Goal: Task Accomplishment & Management: Complete application form

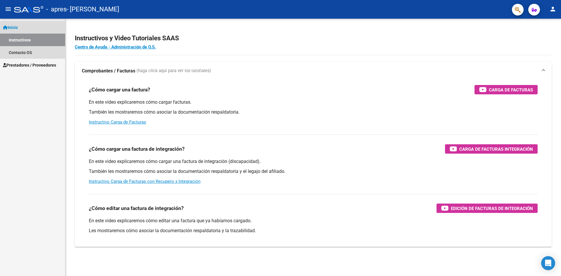
click at [20, 38] on link "Instructivos" at bounding box center [32, 40] width 65 height 13
click at [27, 64] on span "Prestadores / Proveedores" at bounding box center [29, 65] width 53 height 6
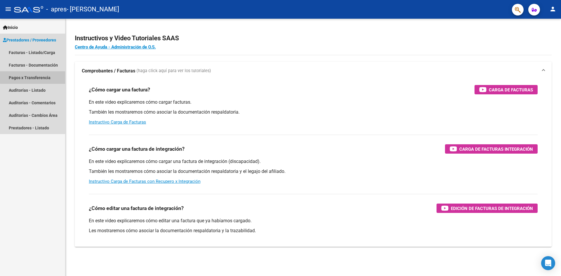
click at [36, 73] on link "Pagos x Transferencia" at bounding box center [32, 77] width 65 height 13
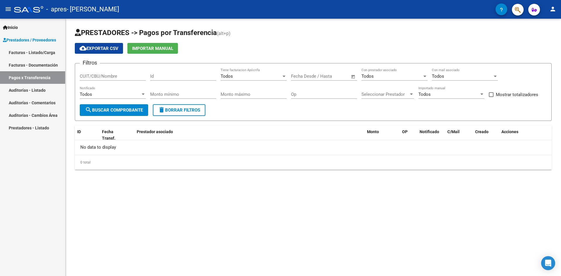
click at [39, 53] on link "Facturas - Listado/Carga" at bounding box center [32, 52] width 65 height 13
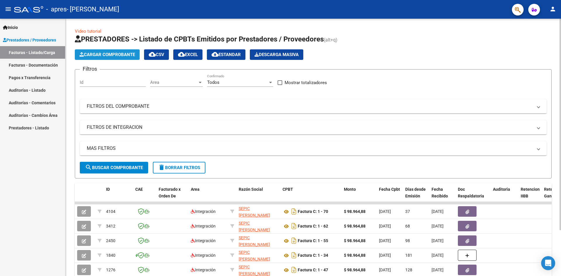
click at [111, 55] on span "Cargar Comprobante" at bounding box center [108, 54] width 56 height 5
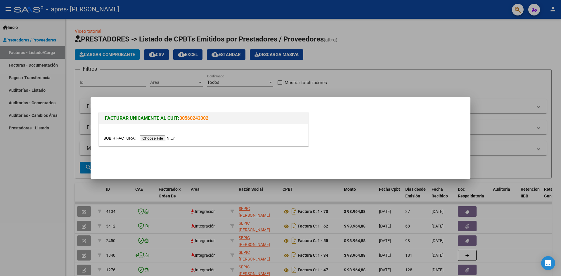
click at [153, 136] on input "file" at bounding box center [140, 138] width 74 height 6
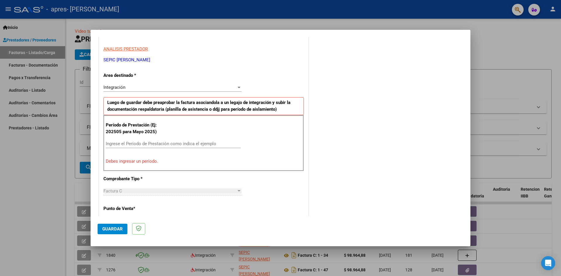
scroll to position [74, 0]
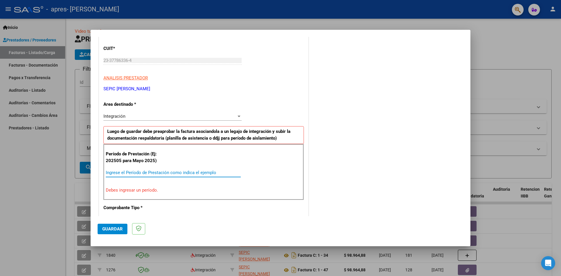
click at [132, 174] on input "Ingrese el Período de Prestación como indica el ejemplo" at bounding box center [173, 172] width 135 height 5
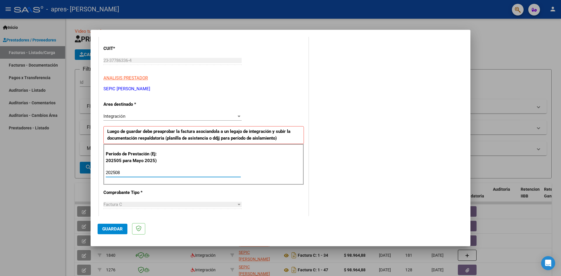
type input "202508"
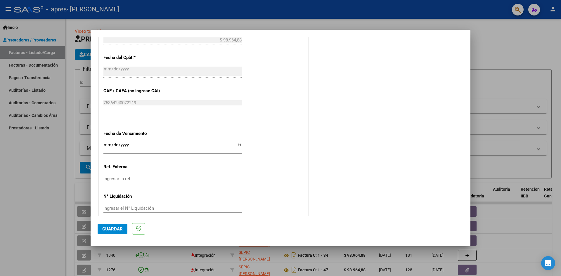
scroll to position [335, 0]
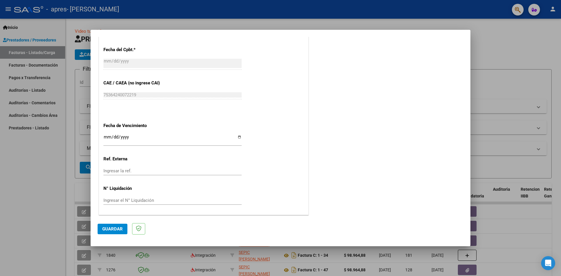
click at [238, 137] on input "Ingresar la fecha" at bounding box center [172, 139] width 138 height 9
type input "[DATE]"
click at [117, 228] on span "Guardar" at bounding box center [112, 229] width 20 height 5
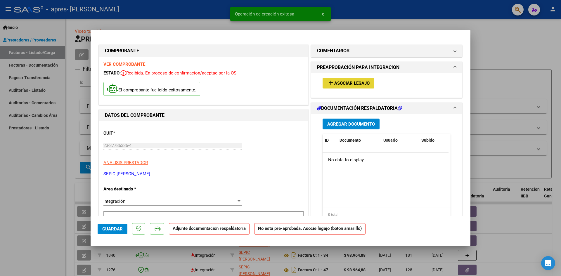
click at [351, 81] on span "Asociar Legajo" at bounding box center [351, 83] width 35 height 5
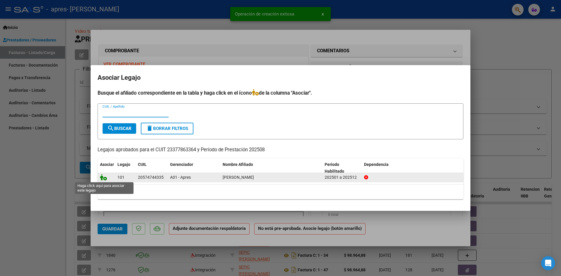
click at [103, 179] on icon at bounding box center [103, 177] width 7 height 6
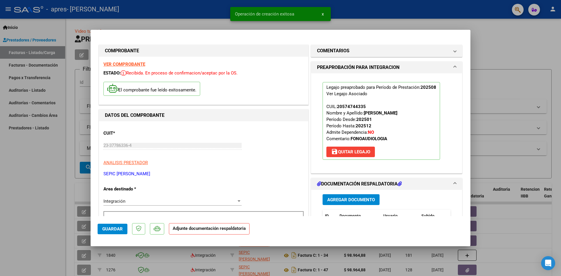
click at [366, 200] on span "Agregar Documento" at bounding box center [351, 199] width 48 height 5
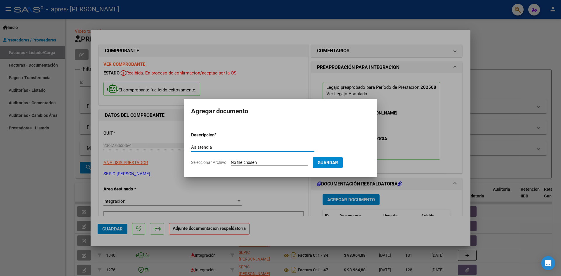
type input "Asistencia"
click at [237, 161] on input "Seleccionar Archivo" at bounding box center [269, 163] width 77 height 6
type input "C:\fakepath\Asistencia [PERSON_NAME].pdf"
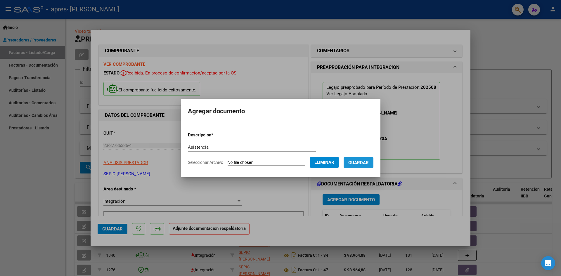
click at [369, 162] on span "Guardar" at bounding box center [358, 162] width 20 height 5
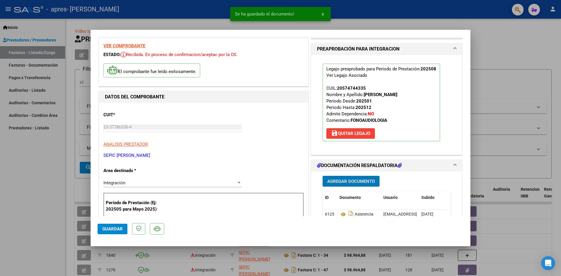
scroll to position [88, 0]
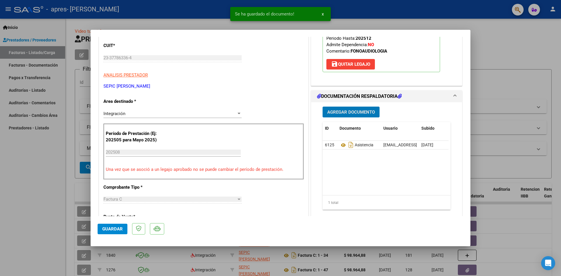
click at [113, 229] on span "Guardar" at bounding box center [112, 229] width 20 height 5
click at [30, 149] on div at bounding box center [280, 138] width 561 height 276
type input "$ 0,00"
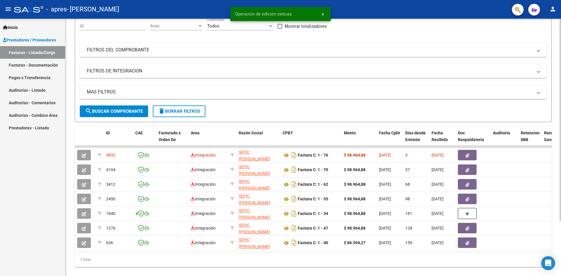
scroll to position [70, 0]
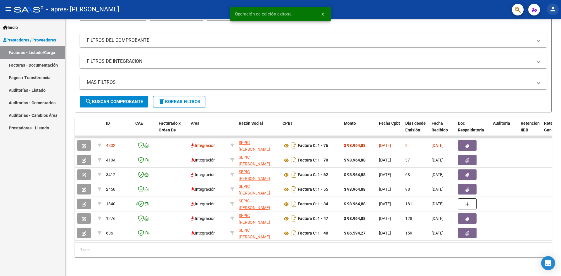
click at [551, 11] on mat-icon "person" at bounding box center [553, 9] width 7 height 7
click at [528, 38] on mat-icon "exit_to_app" at bounding box center [531, 38] width 7 height 7
